Goal: Find contact information: Find contact information

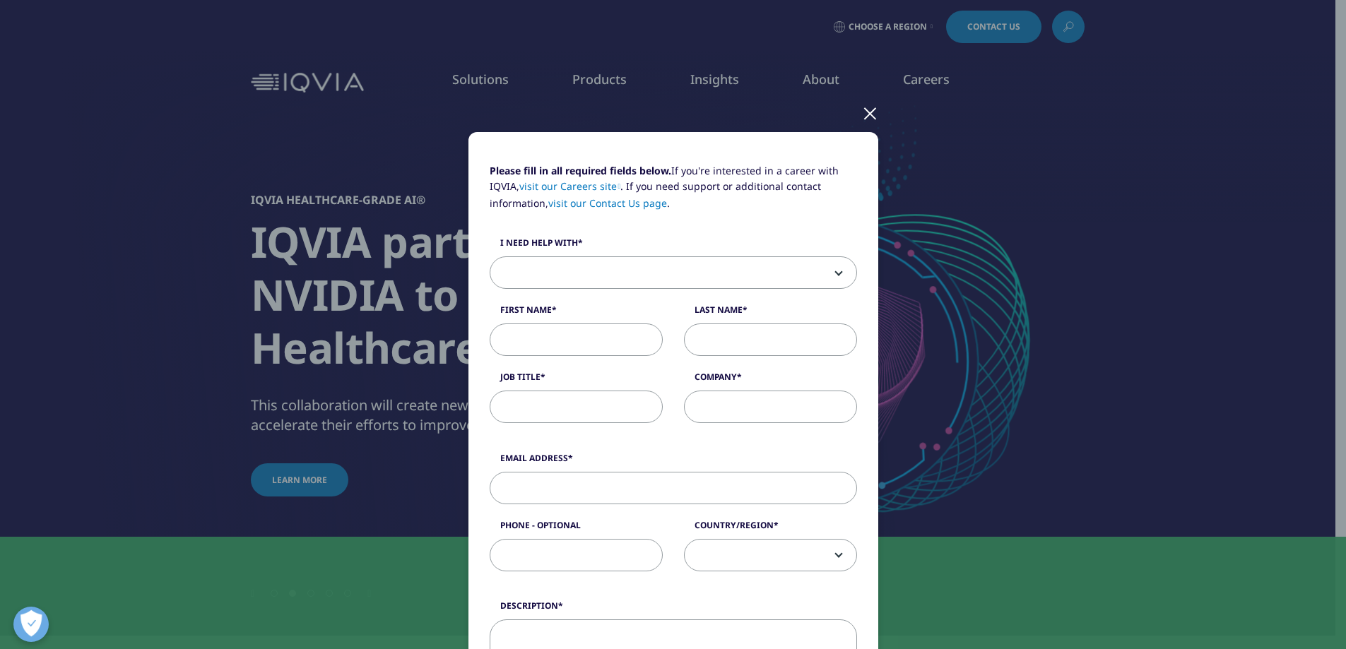
click at [862, 112] on div at bounding box center [870, 112] width 16 height 39
click at [863, 111] on div at bounding box center [870, 112] width 16 height 39
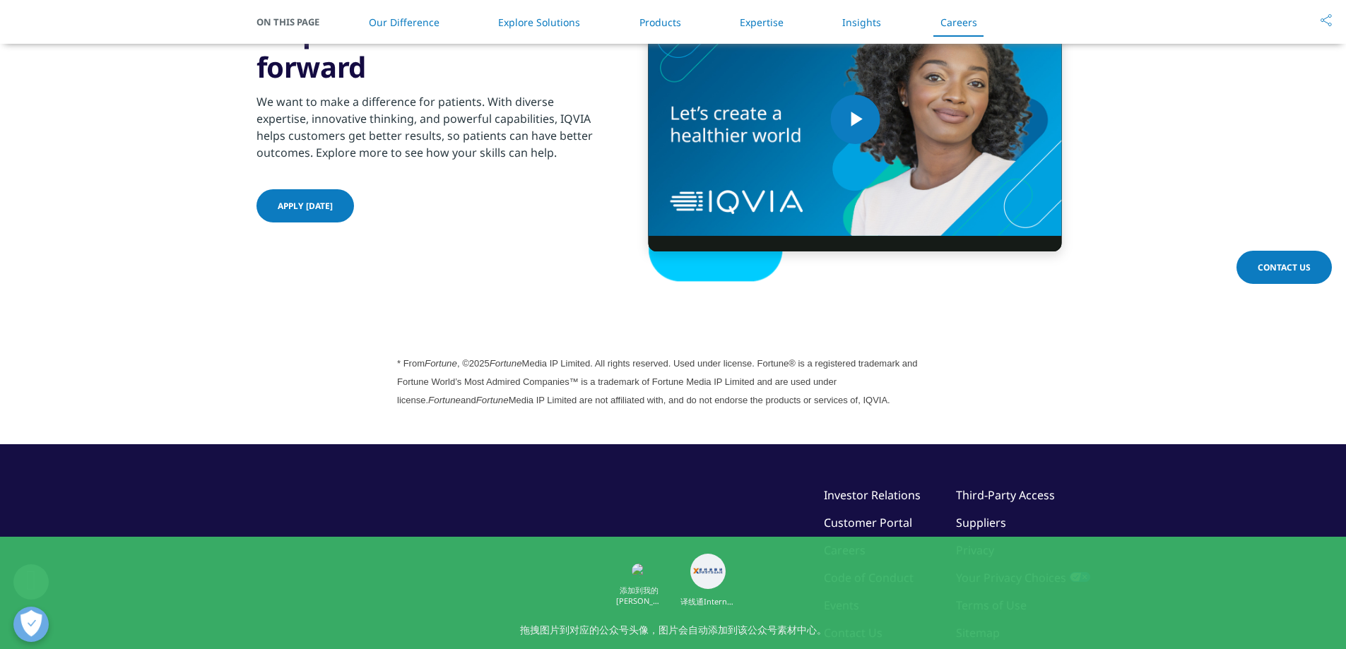
scroll to position [3836, 0]
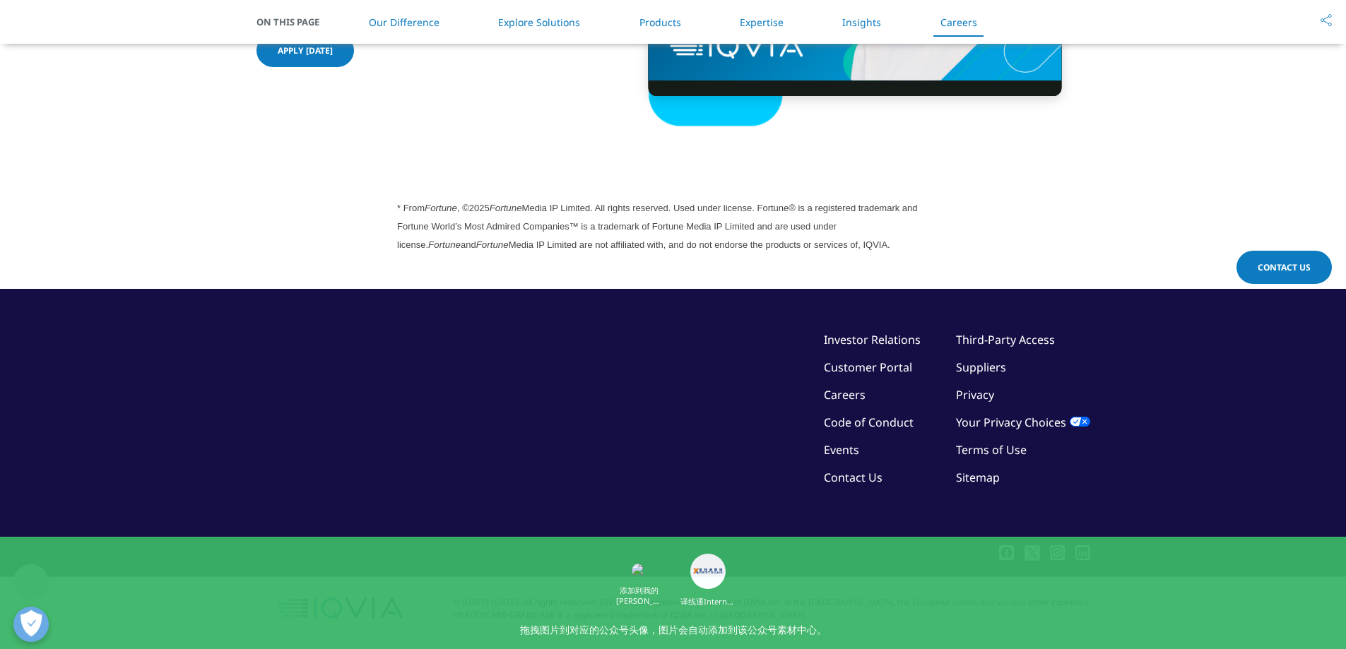
click at [1286, 258] on link "Contact Us" at bounding box center [1284, 267] width 95 height 33
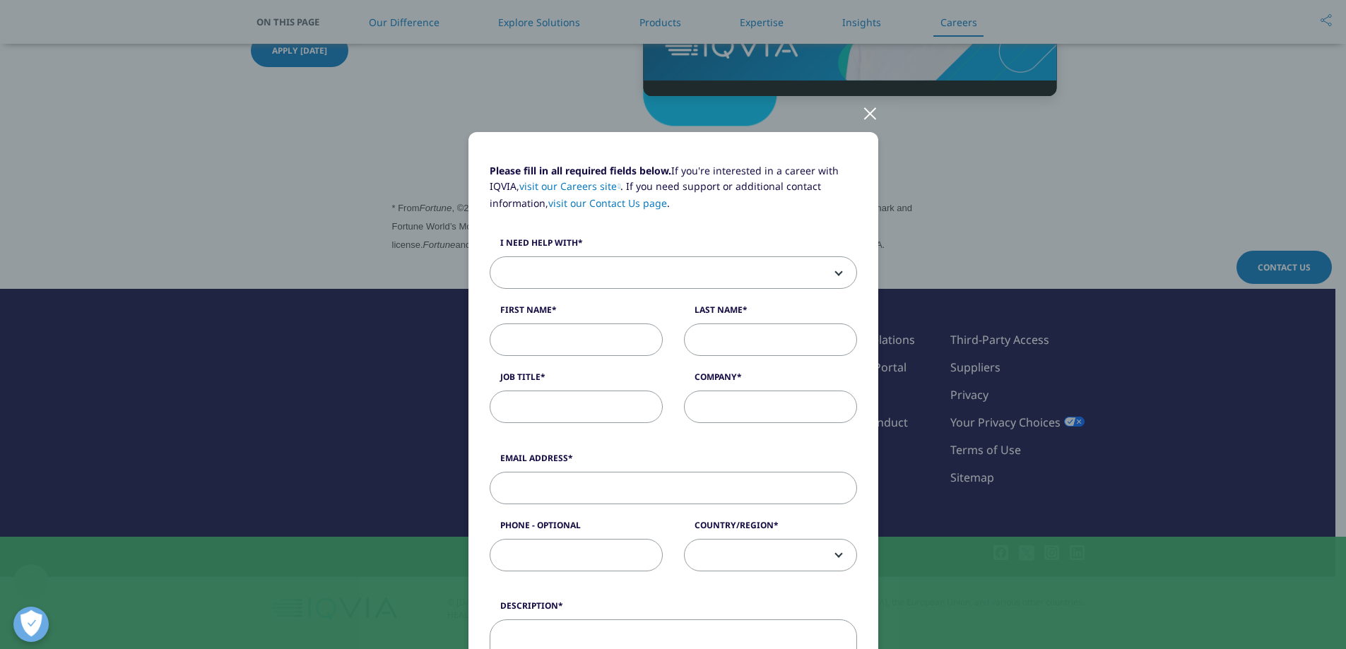
click at [866, 99] on div at bounding box center [870, 112] width 16 height 39
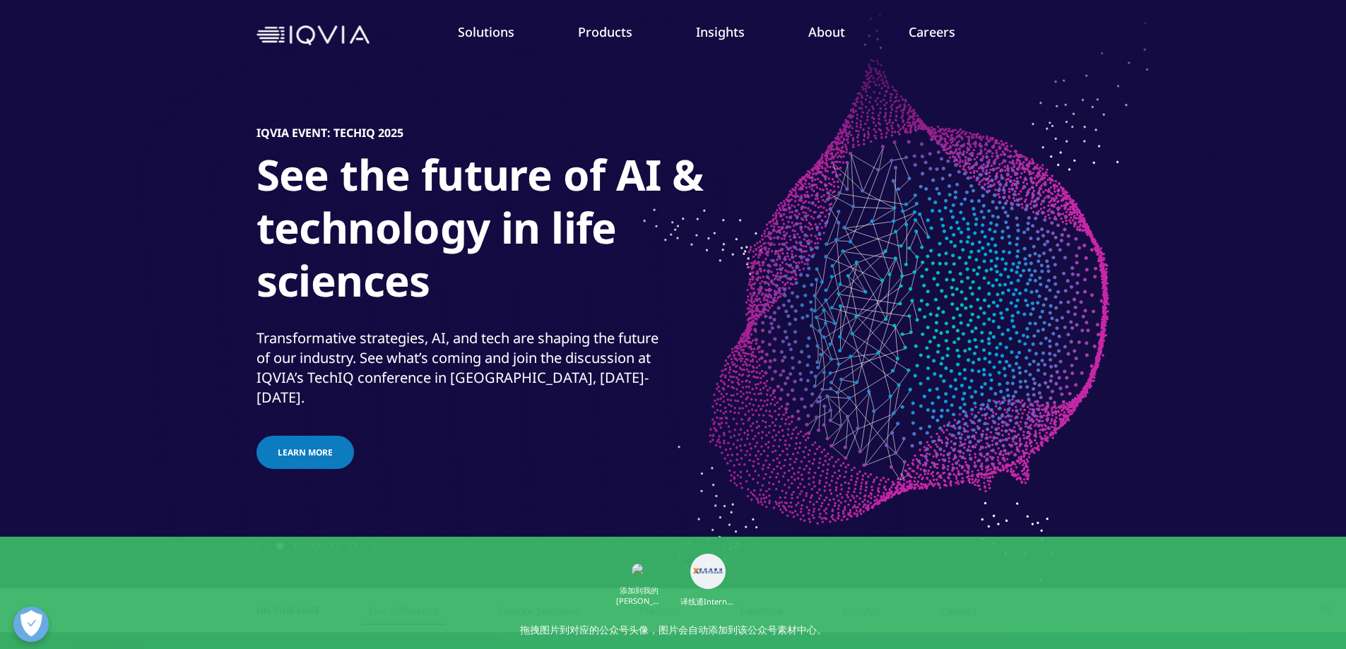
scroll to position [0, 0]
